Goal: Information Seeking & Learning: Learn about a topic

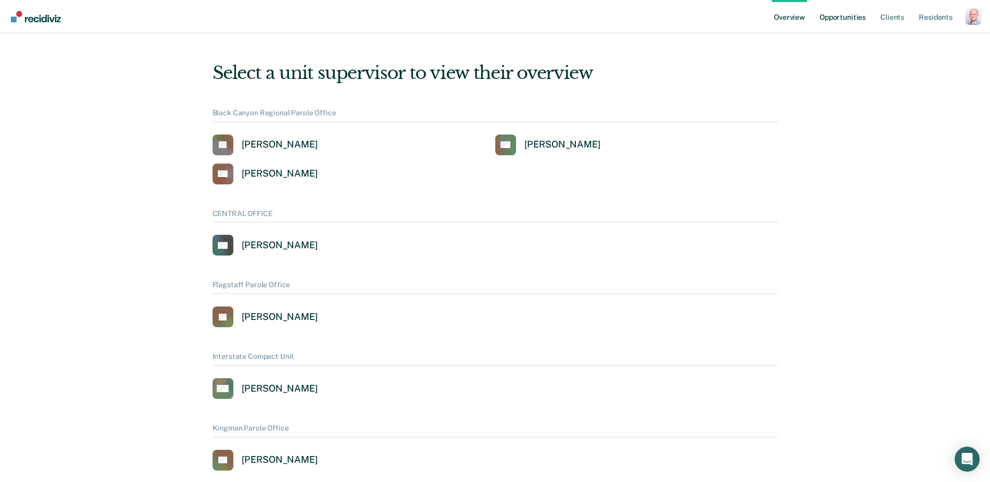
click at [827, 11] on link "Opportunities" at bounding box center [843, 16] width 50 height 33
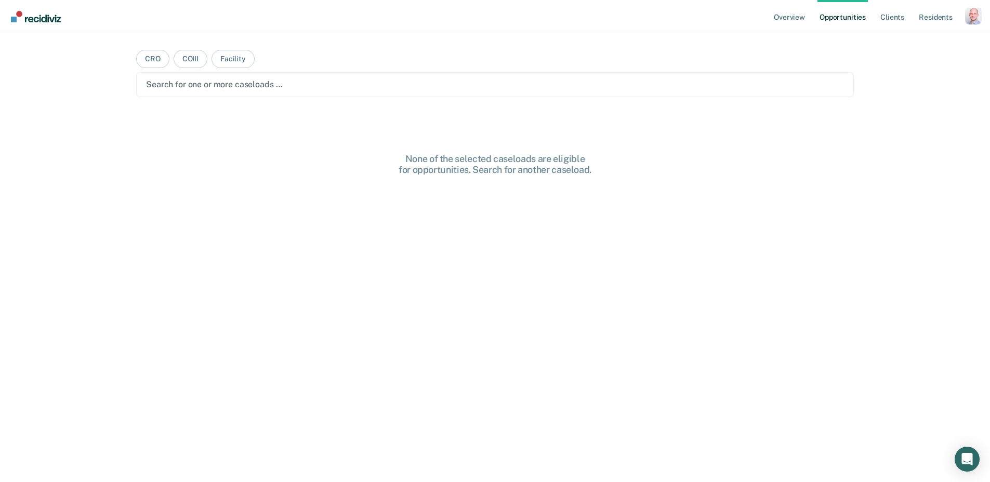
click at [249, 83] on div at bounding box center [495, 85] width 698 height 12
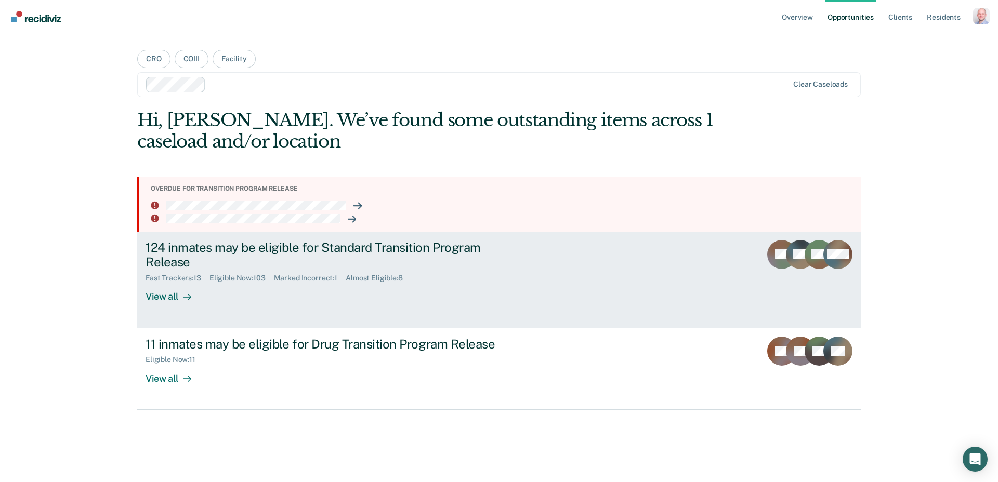
click at [165, 299] on div "View all" at bounding box center [175, 293] width 58 height 20
